Goal: Information Seeking & Learning: Find specific fact

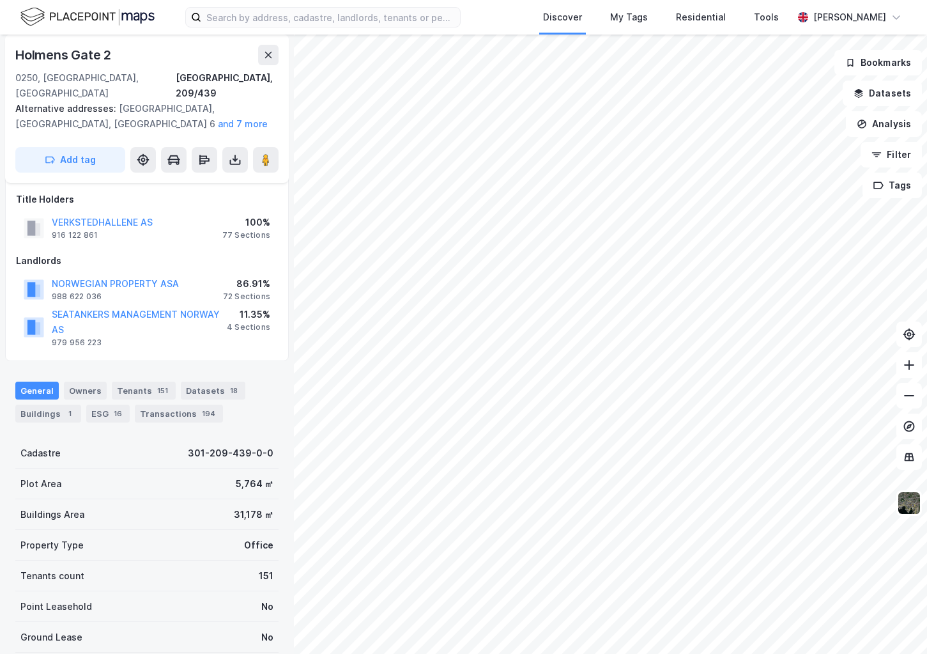
scroll to position [71, 0]
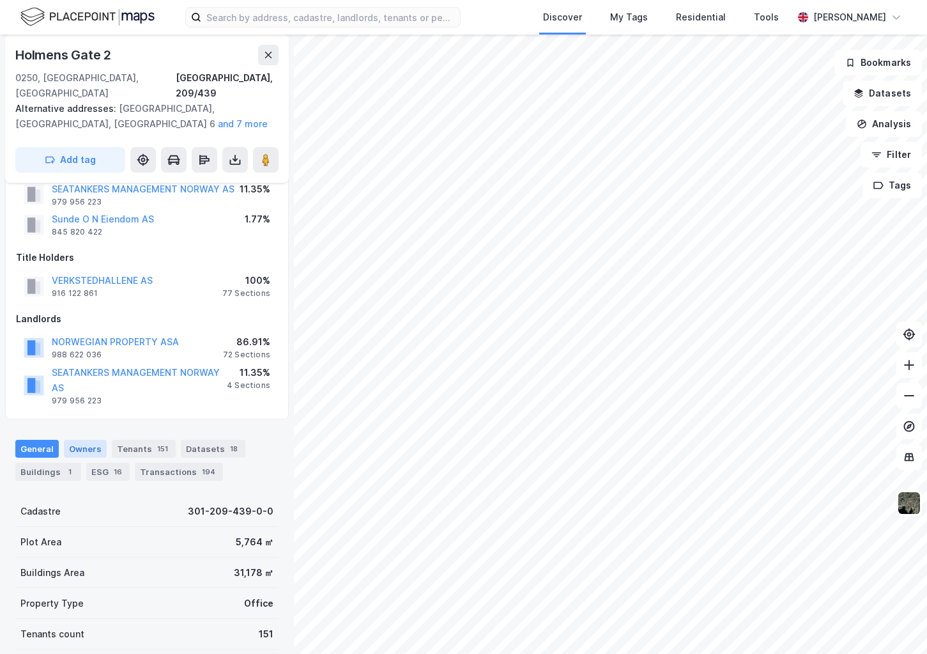
click at [89, 440] on div "Owners" at bounding box center [85, 449] width 43 height 18
